Goal: Task Accomplishment & Management: Complete application form

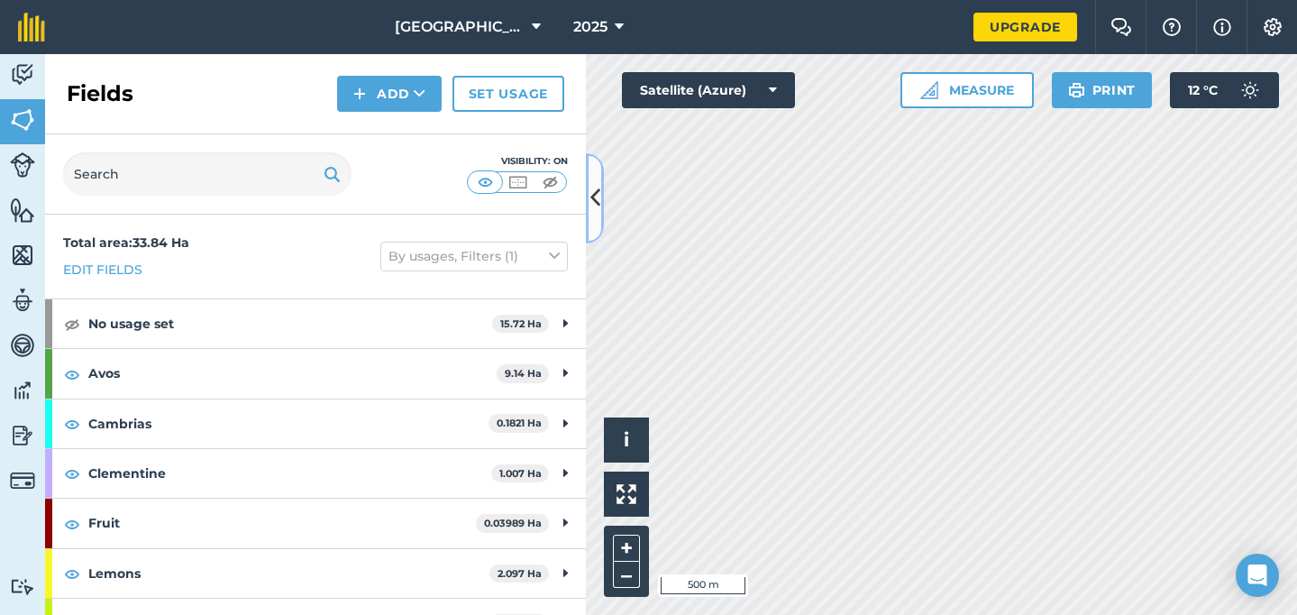
click at [595, 196] on icon at bounding box center [595, 198] width 10 height 32
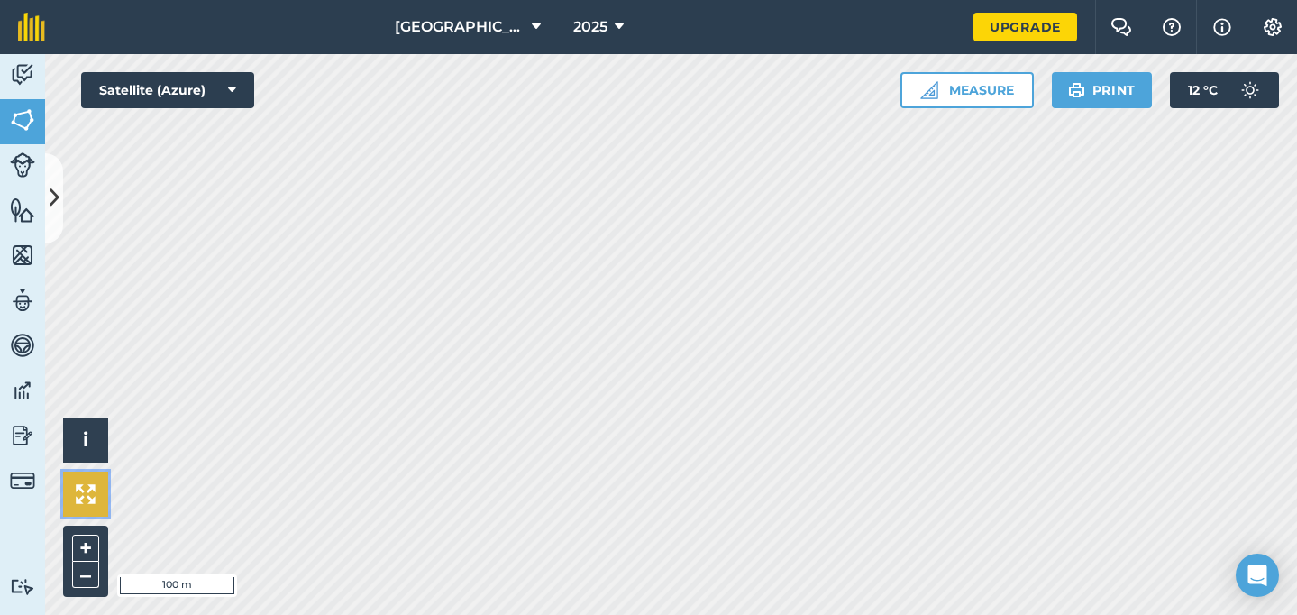
click at [86, 492] on img at bounding box center [86, 494] width 20 height 20
click at [55, 188] on icon at bounding box center [55, 198] width 10 height 32
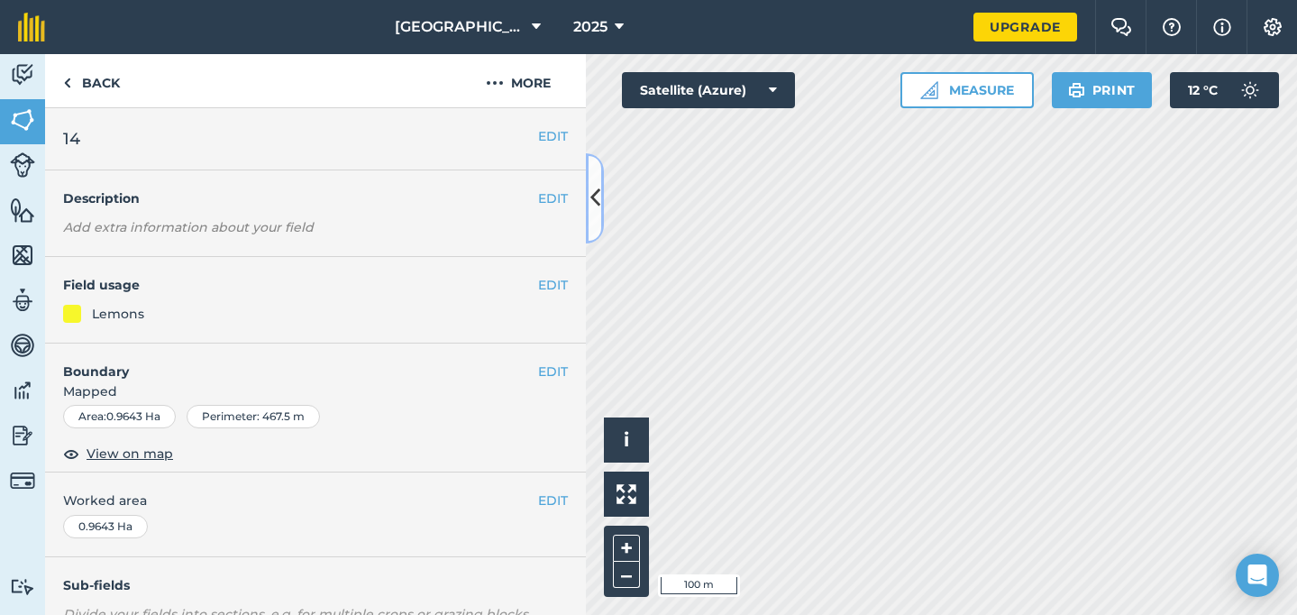
click at [593, 195] on icon at bounding box center [595, 198] width 10 height 32
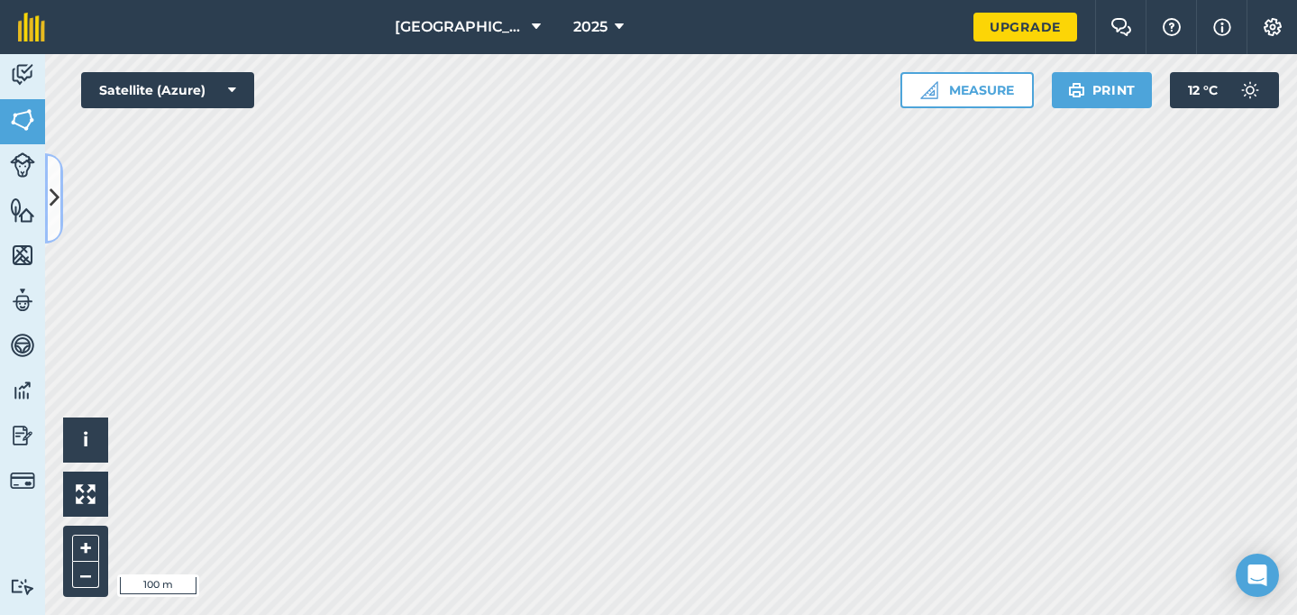
click at [52, 189] on icon at bounding box center [55, 198] width 10 height 32
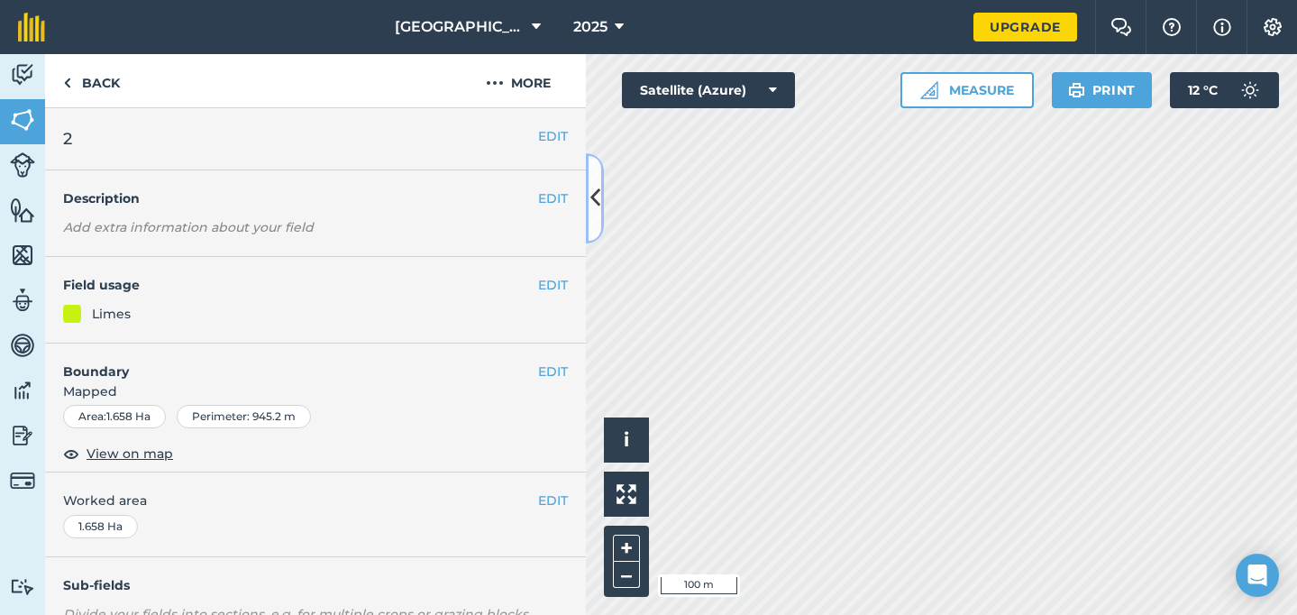
click at [594, 199] on icon at bounding box center [595, 198] width 10 height 32
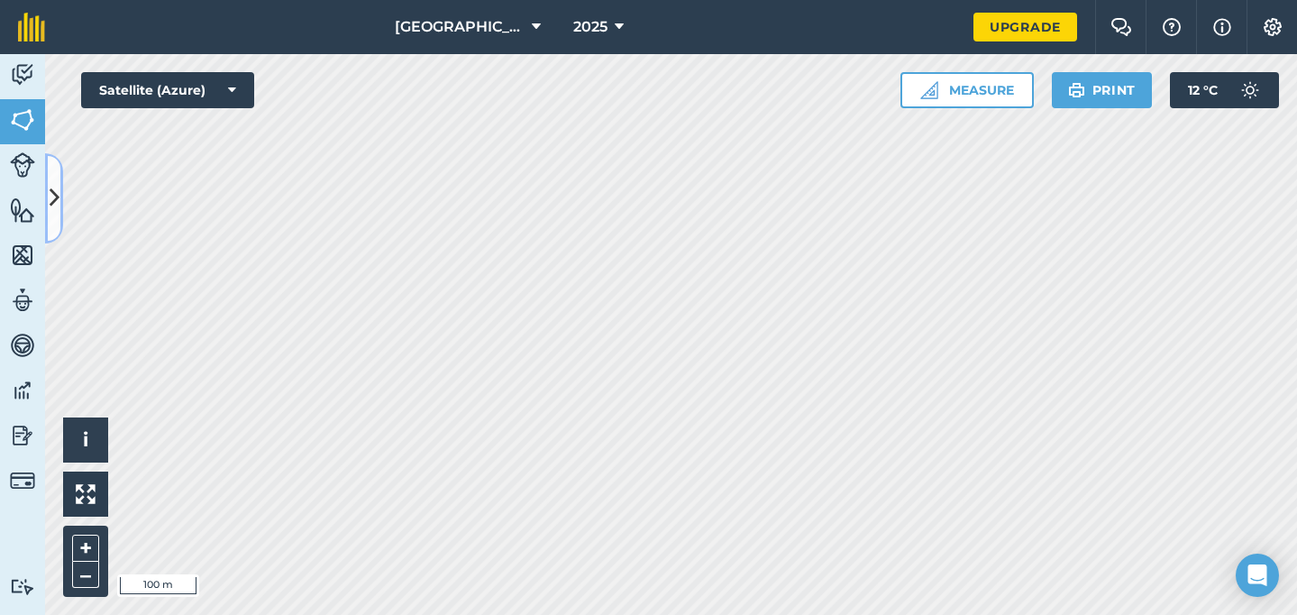
click at [55, 206] on icon at bounding box center [55, 198] width 10 height 32
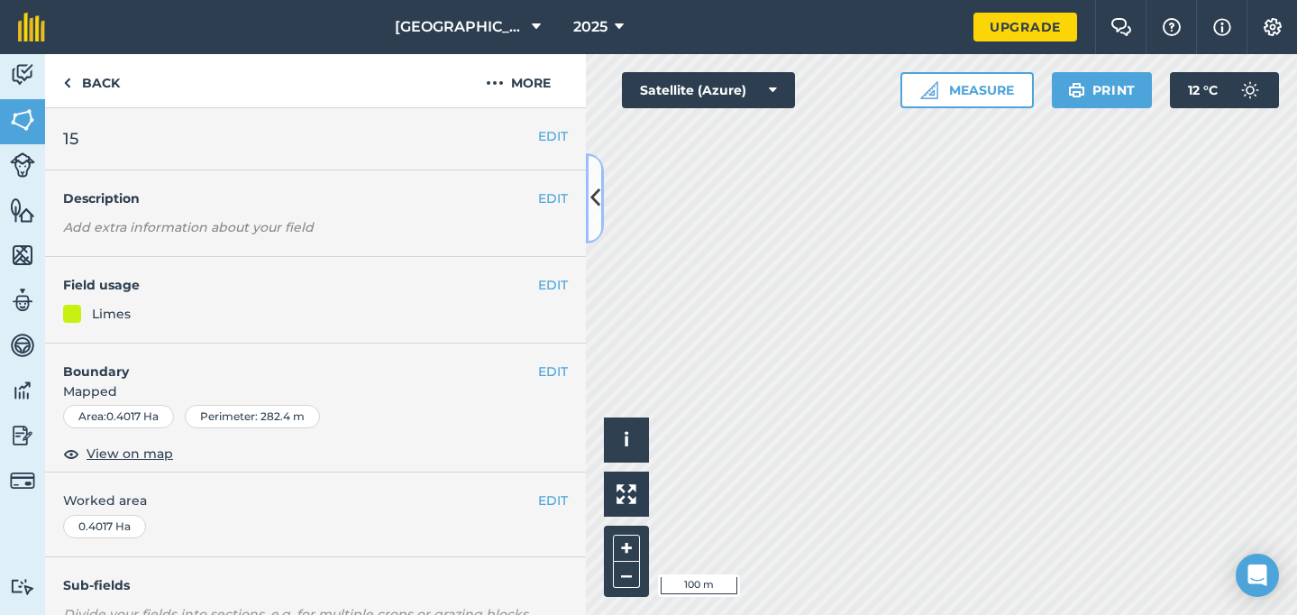
click at [598, 194] on icon at bounding box center [595, 198] width 10 height 32
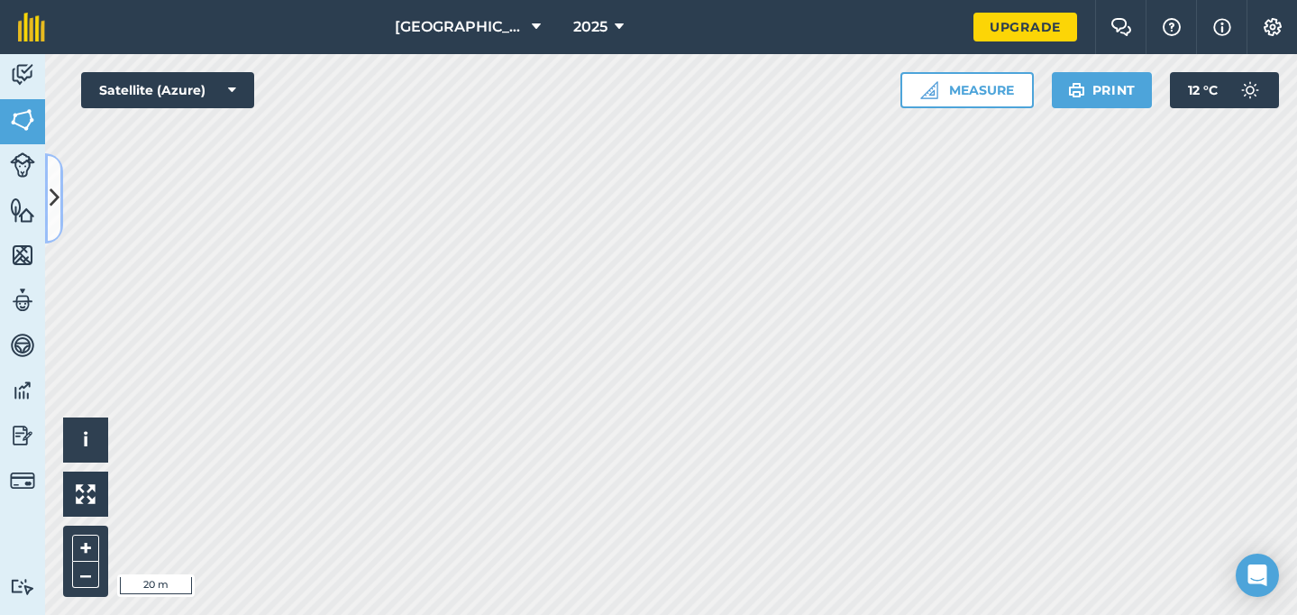
click at [47, 188] on button at bounding box center [54, 198] width 18 height 90
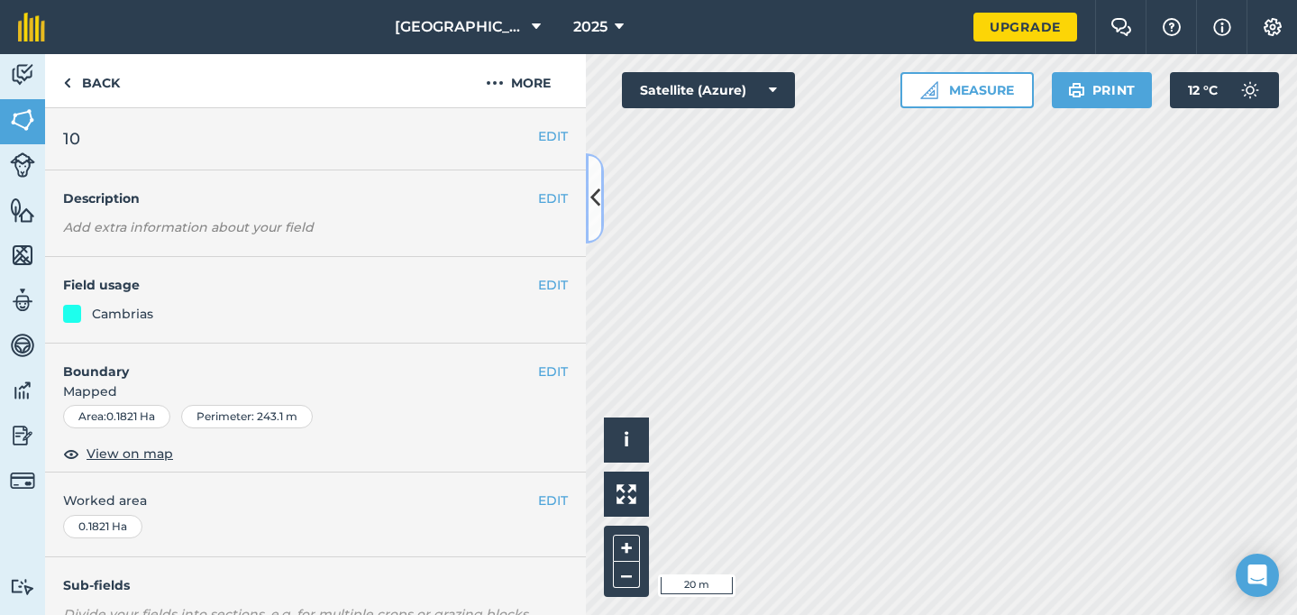
click at [599, 200] on button at bounding box center [595, 198] width 18 height 90
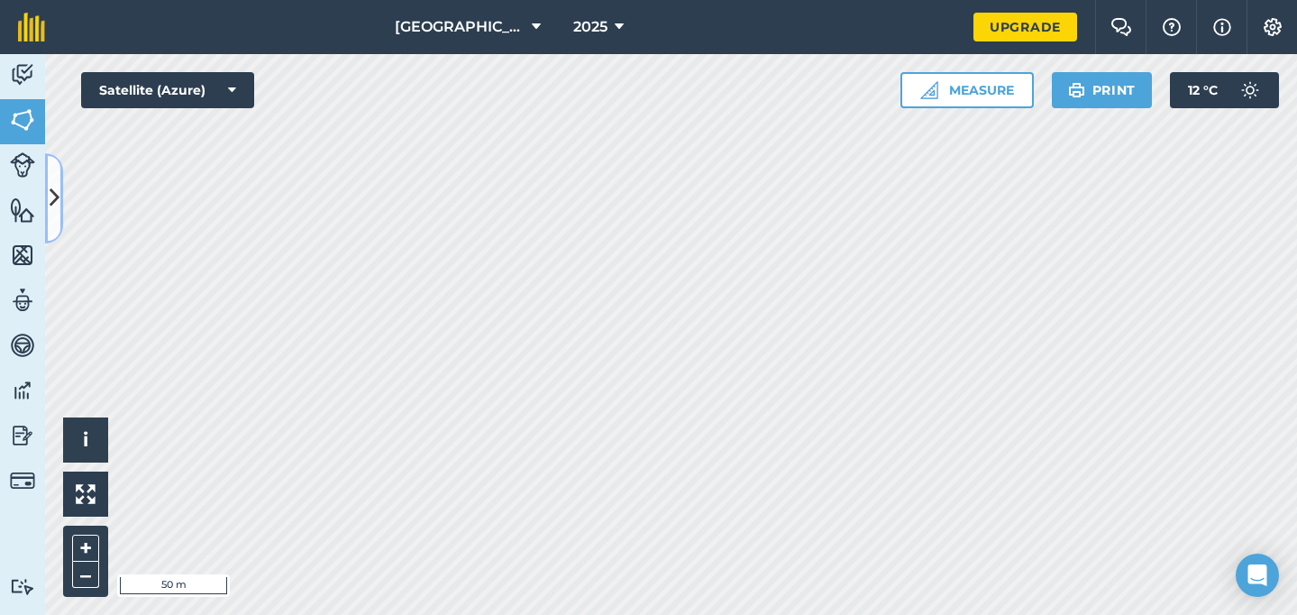
click at [61, 199] on button at bounding box center [54, 198] width 18 height 90
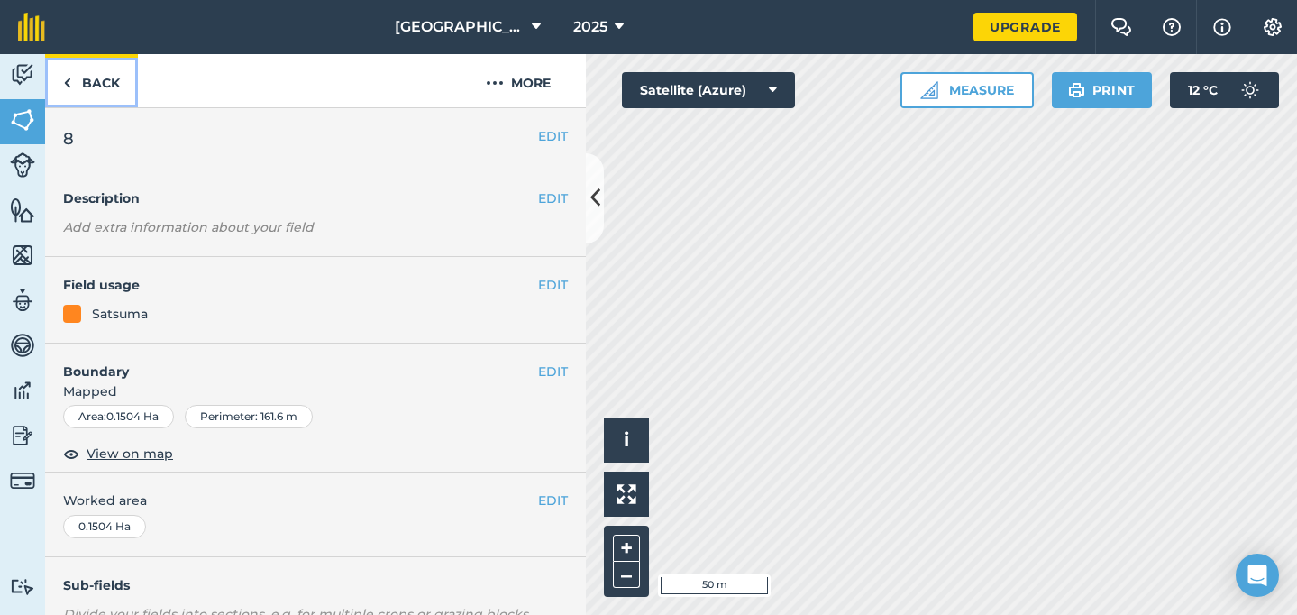
click at [107, 86] on link "Back" at bounding box center [91, 80] width 93 height 53
click at [104, 86] on link "Back" at bounding box center [91, 80] width 93 height 53
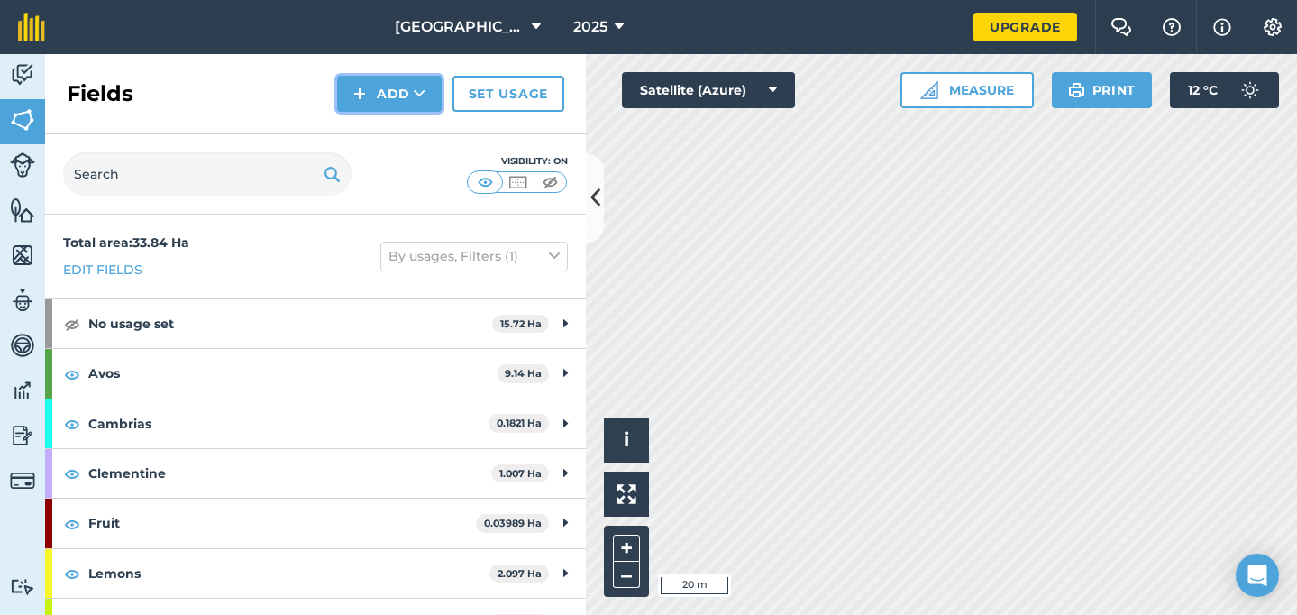
click at [386, 94] on button "Add" at bounding box center [389, 94] width 105 height 36
click at [391, 141] on link "Draw" at bounding box center [389, 134] width 99 height 40
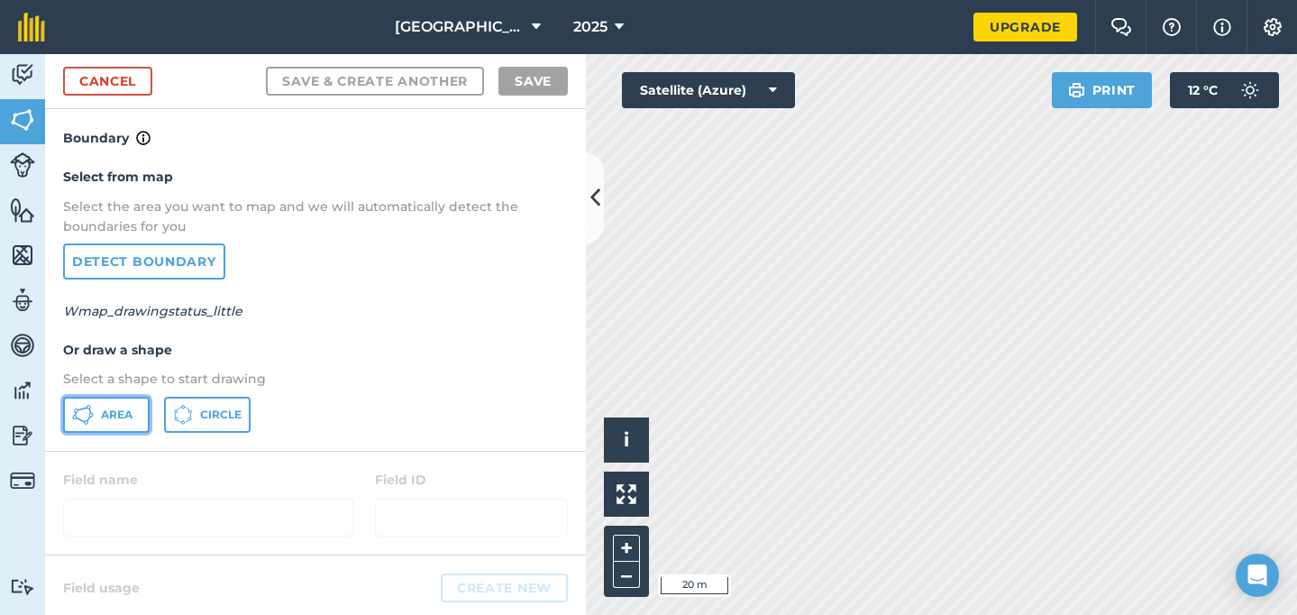
click at [115, 412] on span "Area" at bounding box center [117, 414] width 32 height 14
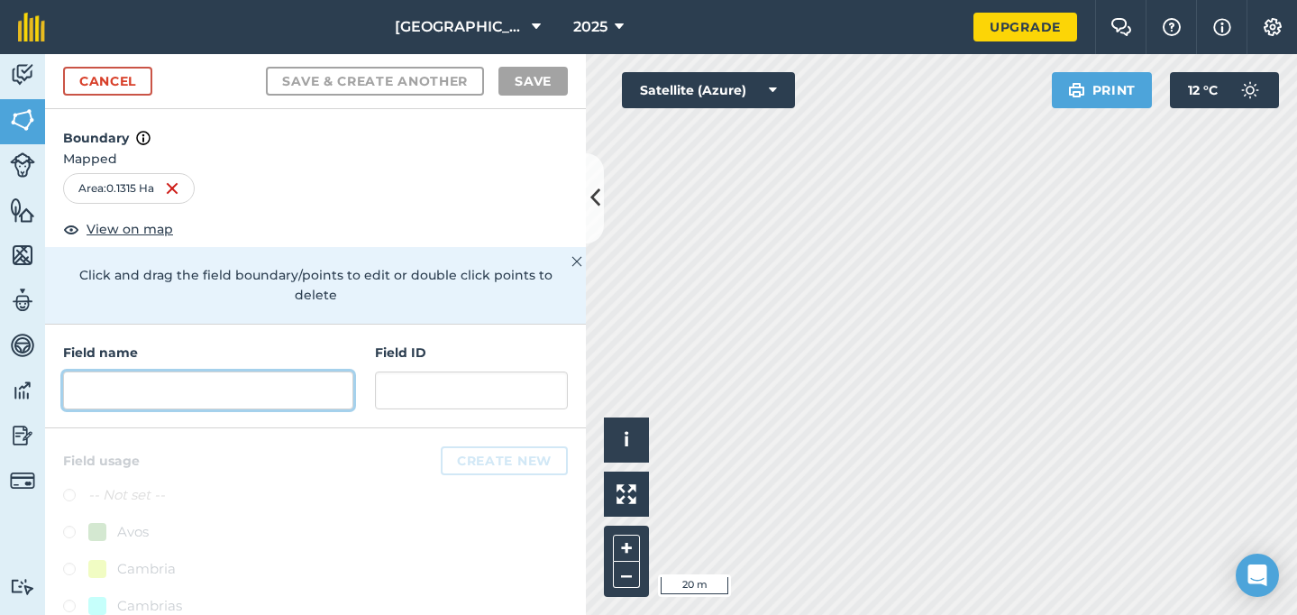
click at [202, 371] on input "text" at bounding box center [208, 390] width 290 height 38
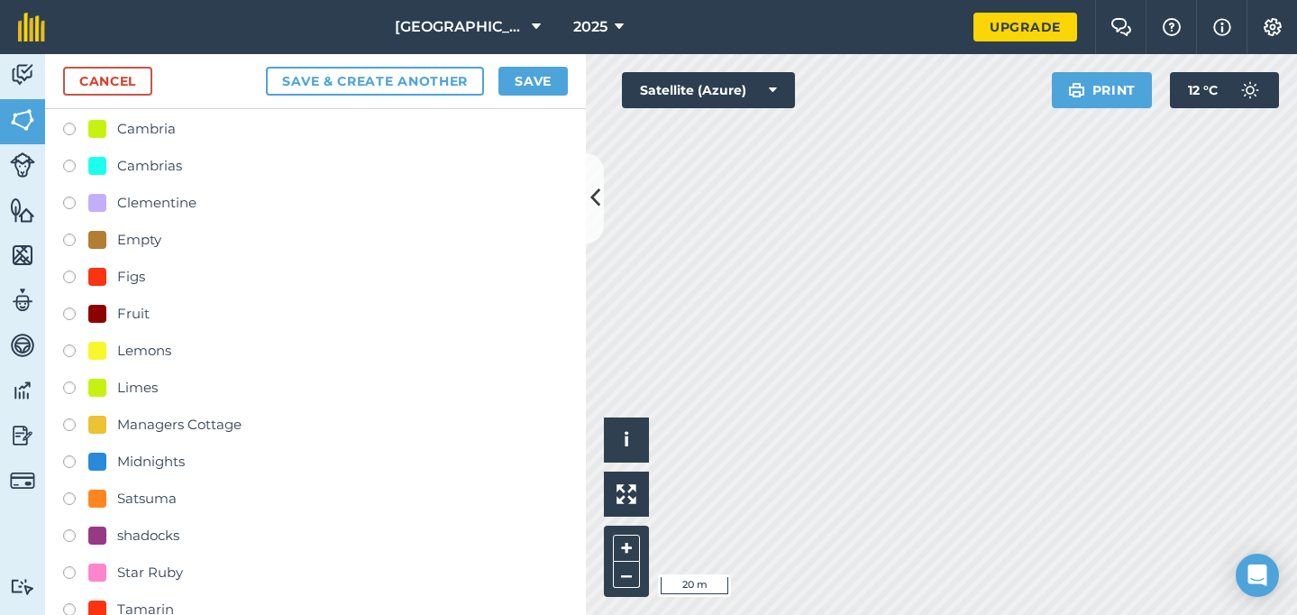
scroll to position [441, 0]
type input "8.1"
click at [71, 491] on label at bounding box center [75, 500] width 25 height 18
radio input "true"
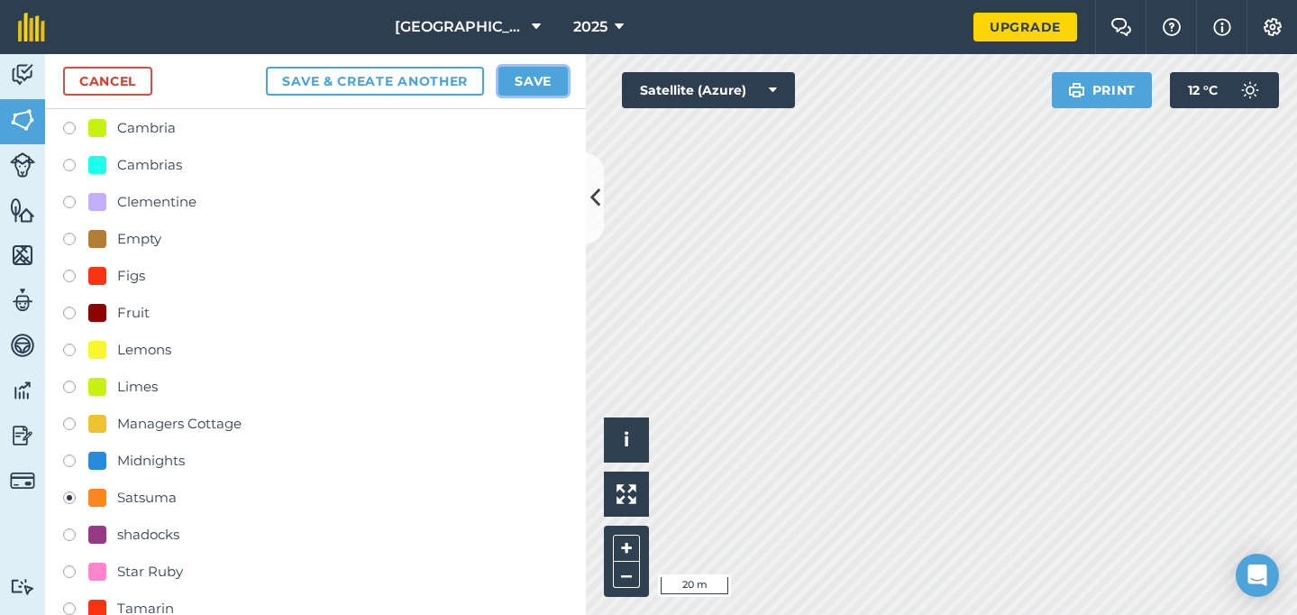
click at [528, 75] on button "Save" at bounding box center [533, 81] width 69 height 29
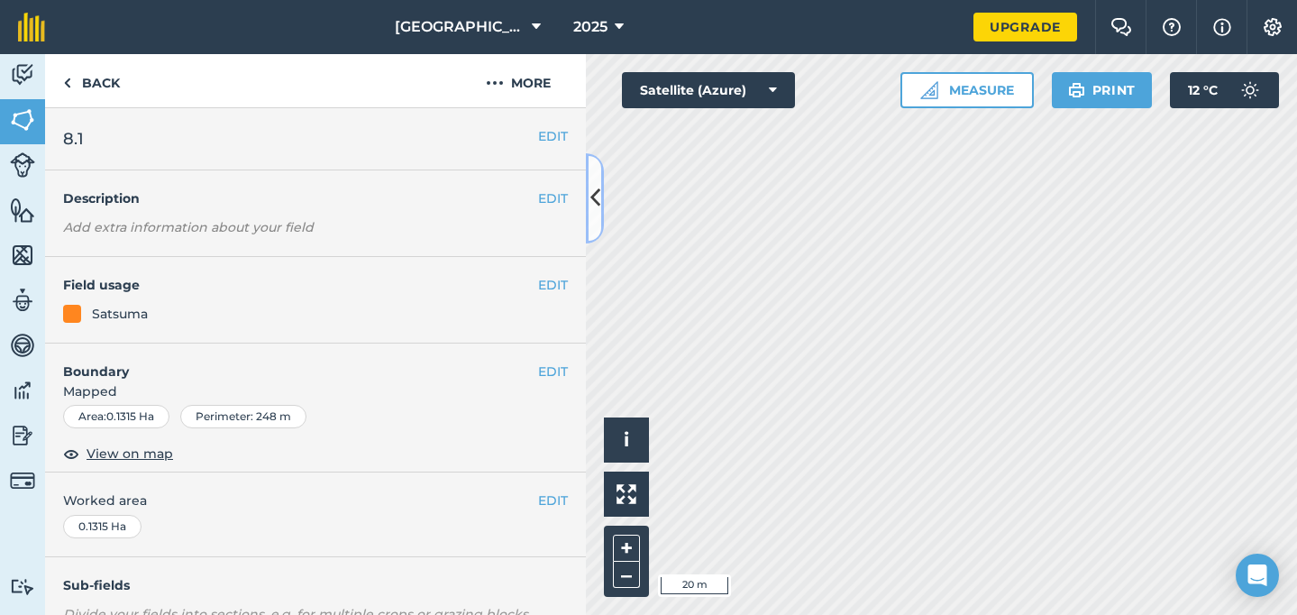
click at [592, 196] on icon at bounding box center [595, 198] width 10 height 32
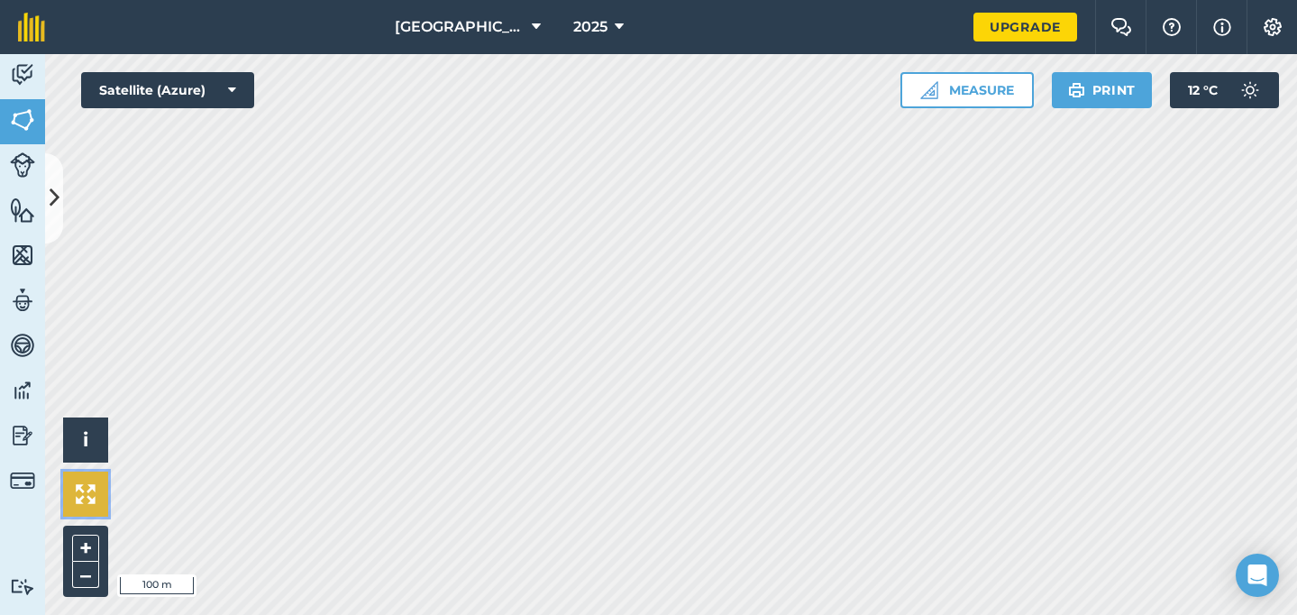
click at [88, 492] on img at bounding box center [86, 494] width 20 height 20
click at [56, 194] on icon at bounding box center [55, 198] width 10 height 32
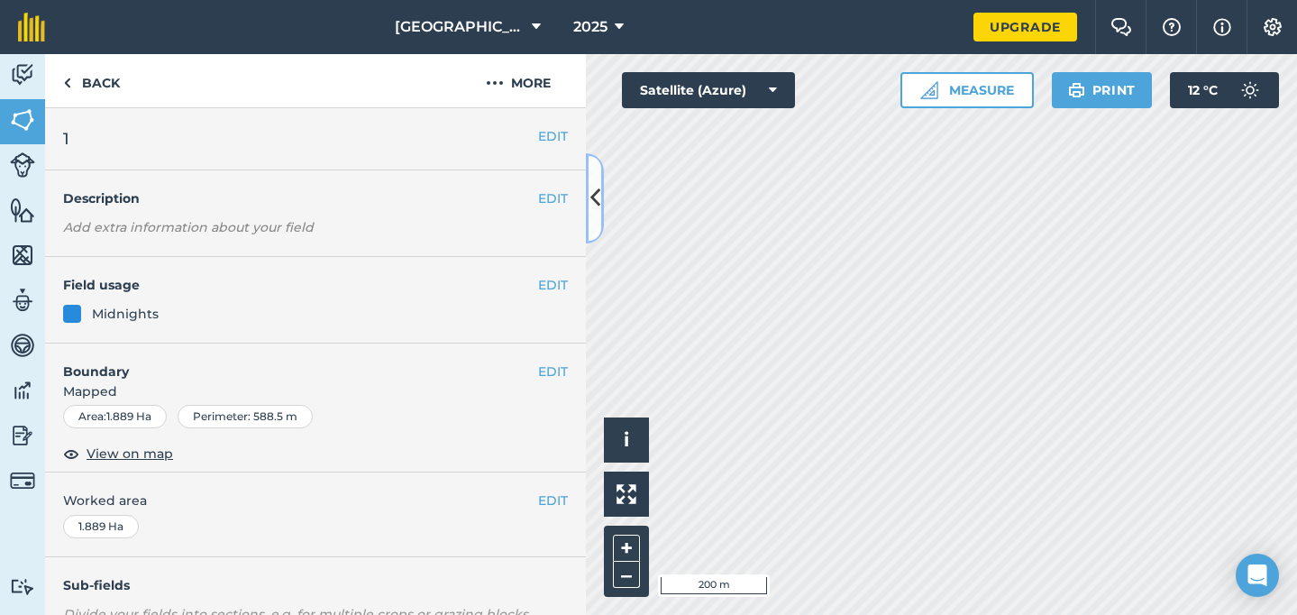
click at [594, 189] on icon at bounding box center [595, 198] width 10 height 32
